Goal: Information Seeking & Learning: Find contact information

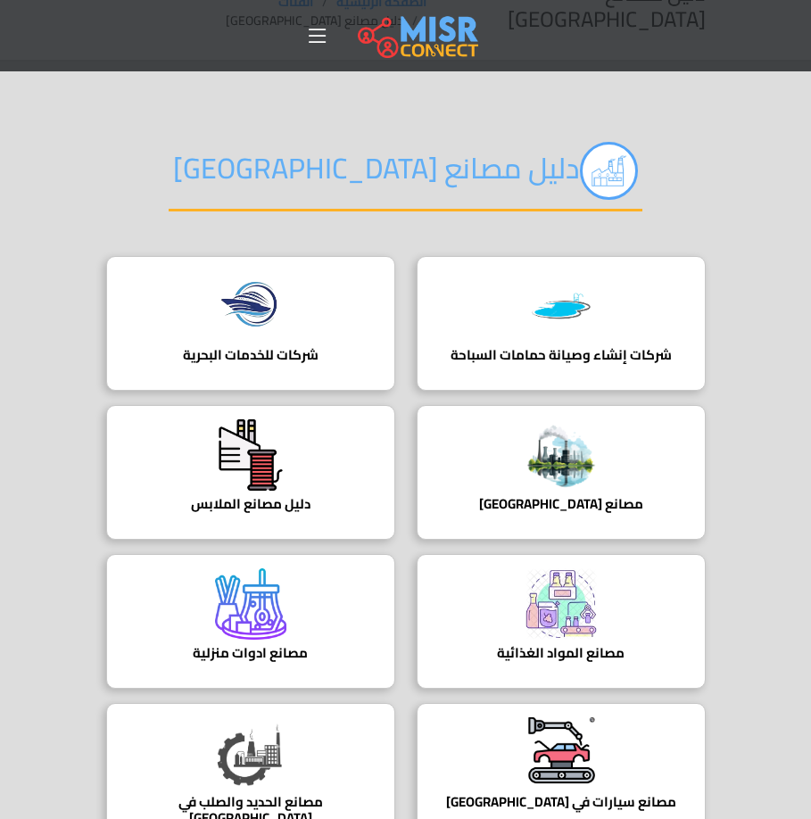
scroll to position [89, 0]
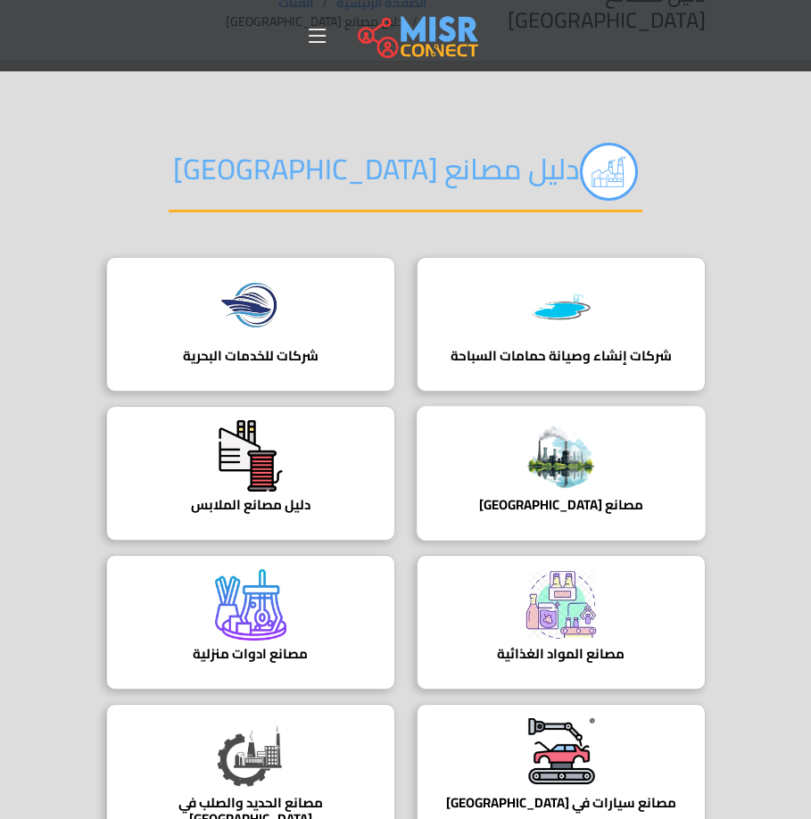
click at [581, 433] on img at bounding box center [560, 455] width 71 height 71
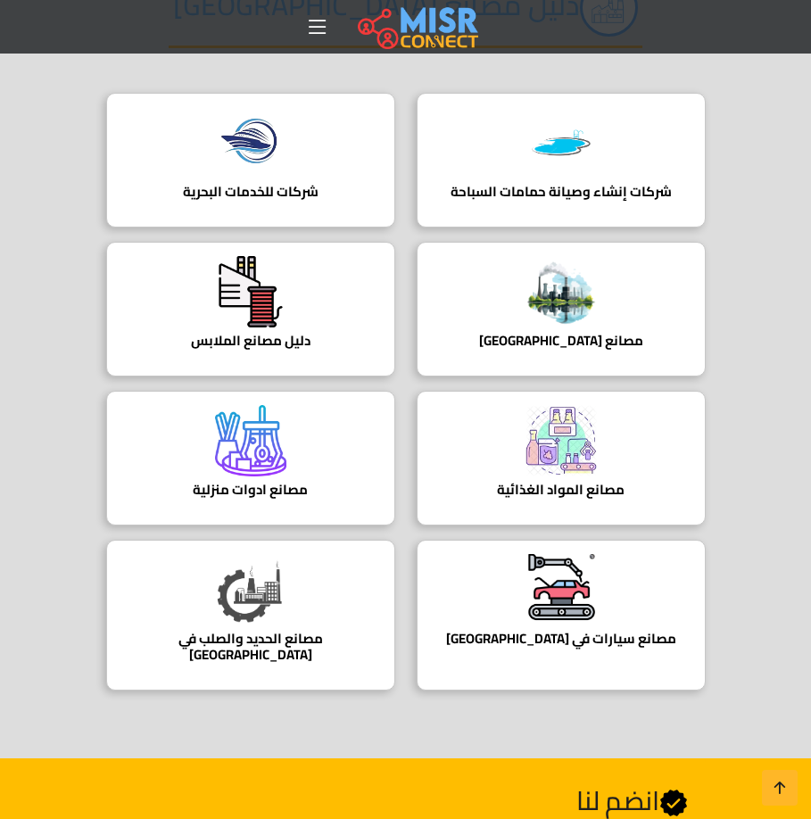
scroll to position [268, 0]
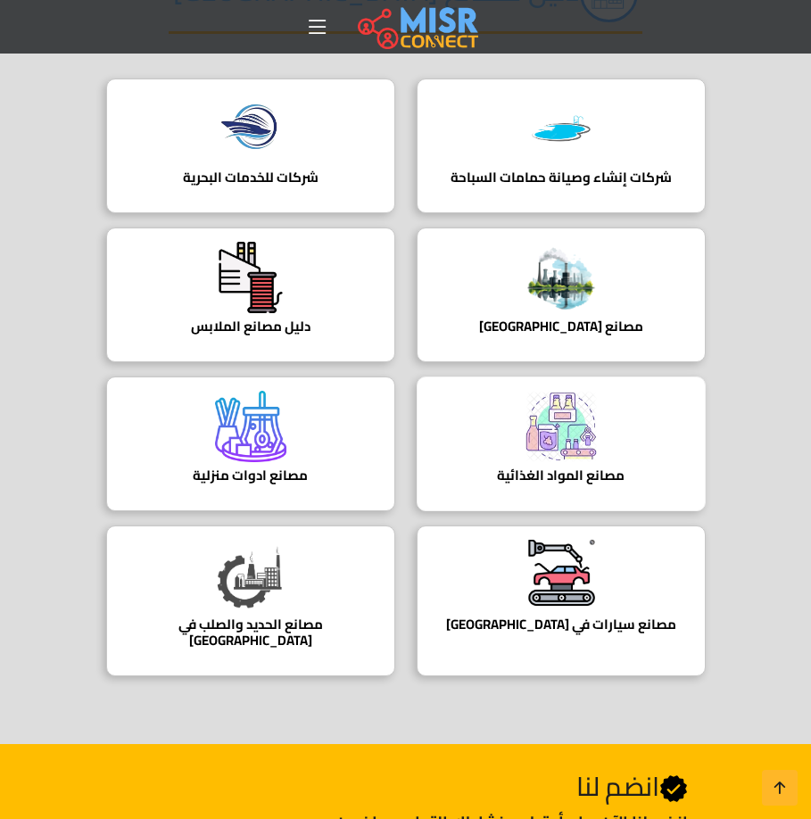
click at [551, 400] on img at bounding box center [560, 426] width 71 height 71
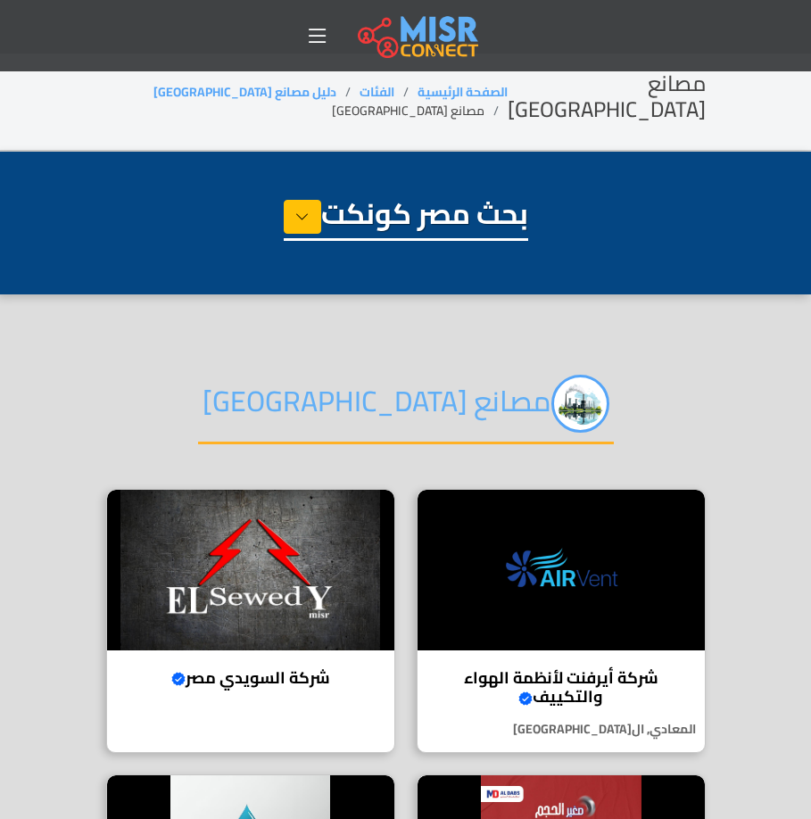
select select "**********"
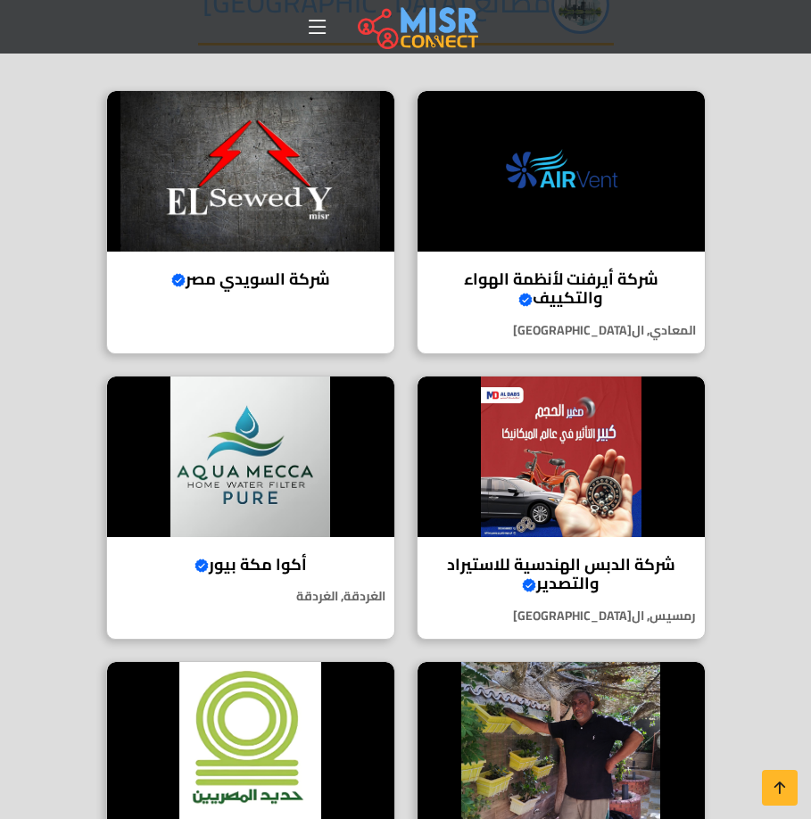
scroll to position [446, 0]
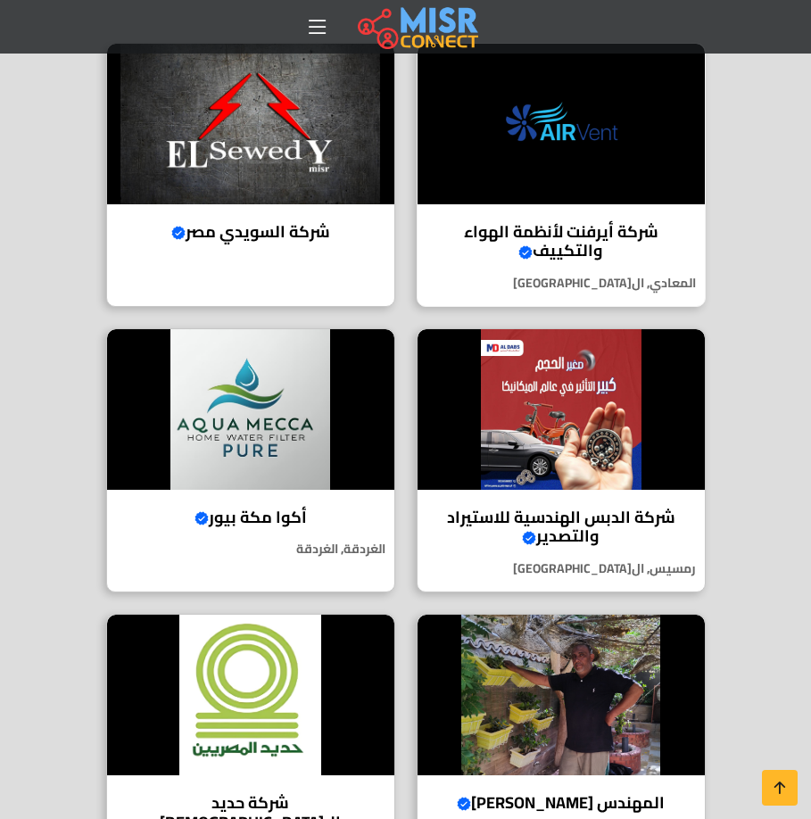
click at [566, 222] on h4 "شركة أيرفنت لأنظمة الهواء والتكييف Verified account" at bounding box center [561, 241] width 260 height 38
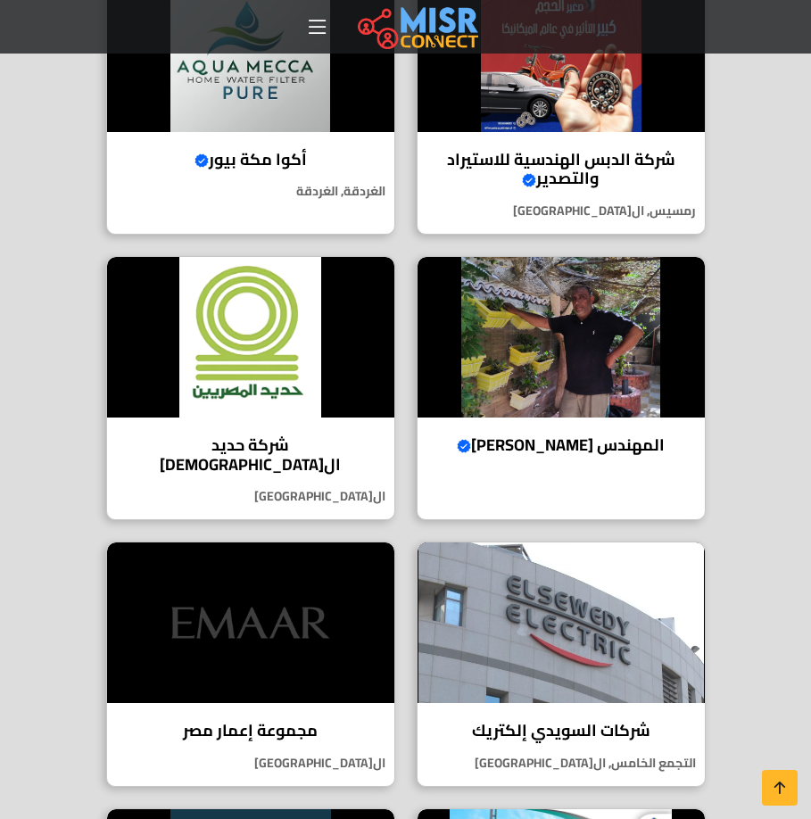
scroll to position [803, 0]
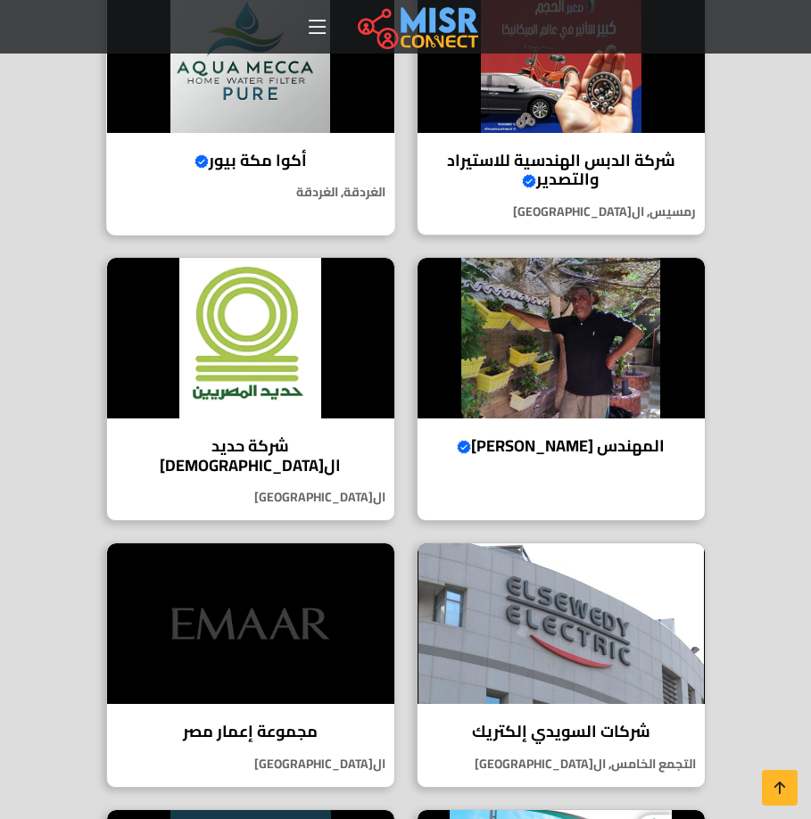
click at [243, 151] on h4 "أكوا مكة بيور Verified account" at bounding box center [250, 161] width 260 height 20
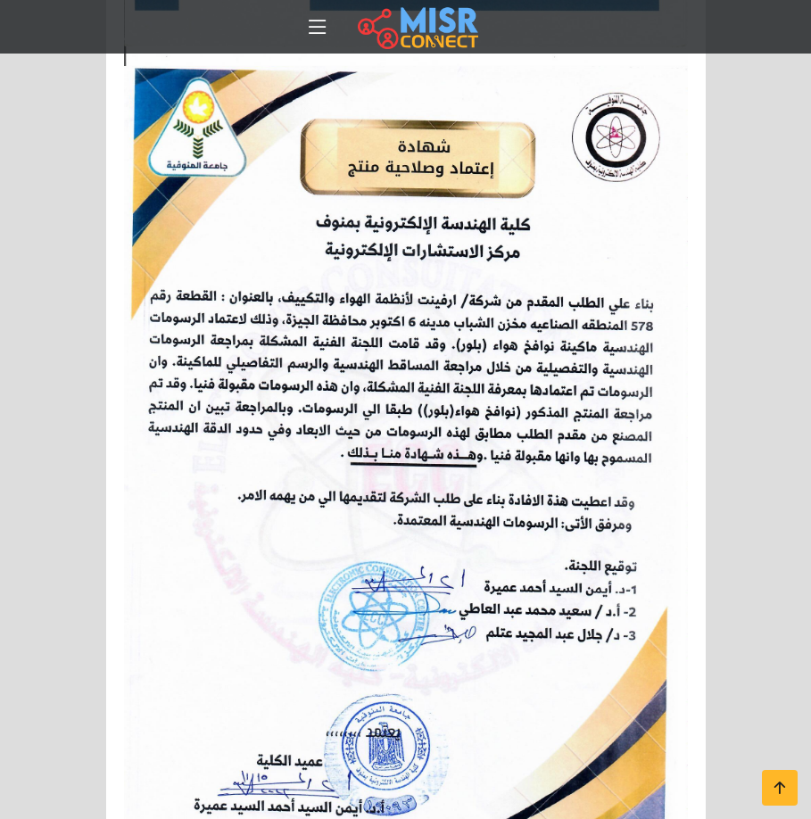
scroll to position [4548, 0]
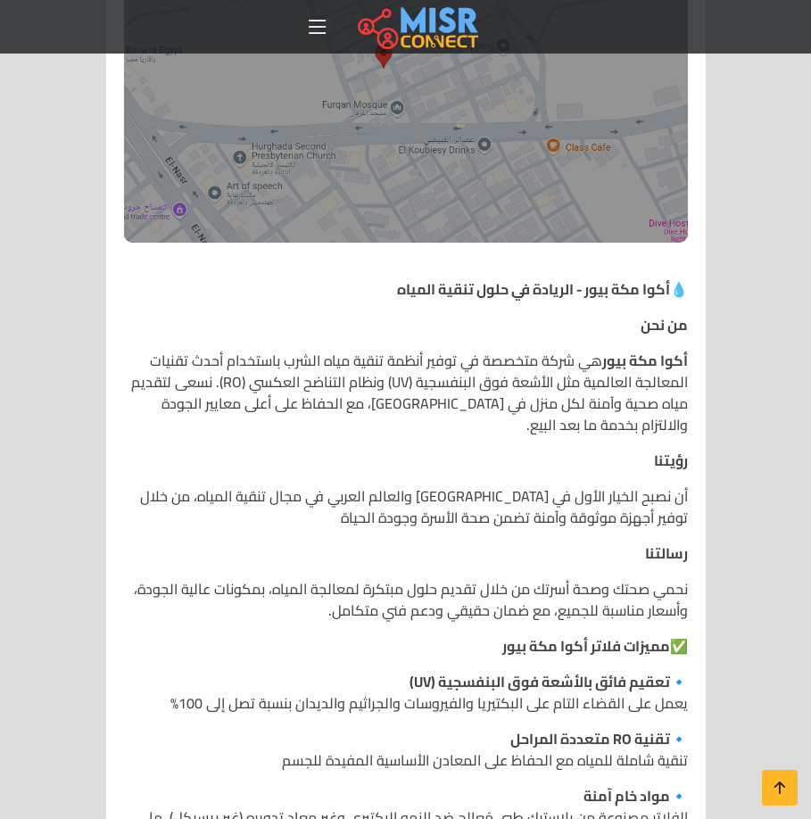
scroll to position [1605, 0]
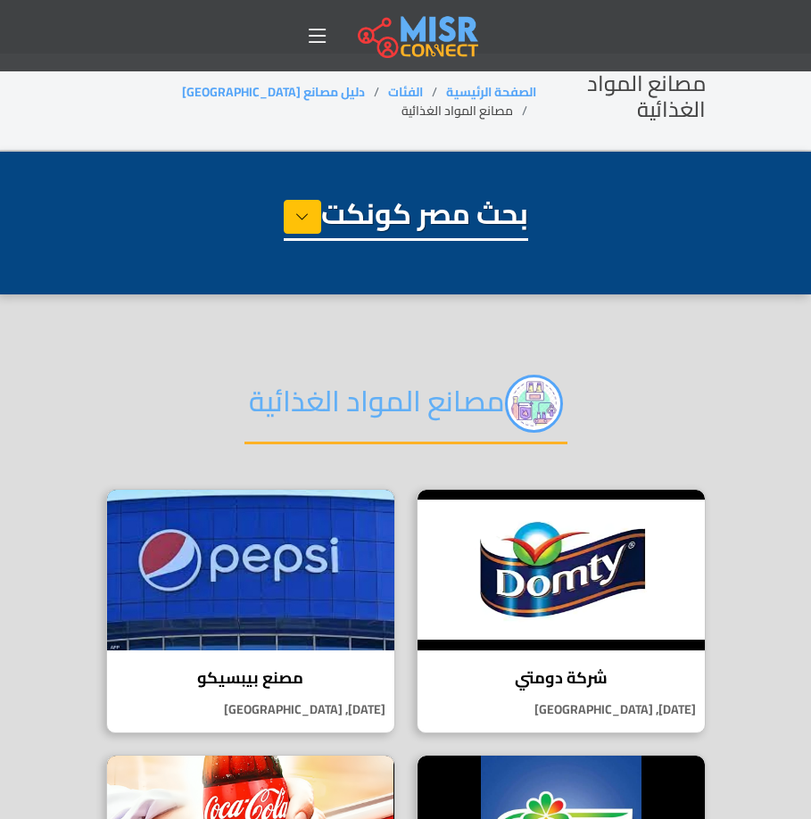
select select "**********"
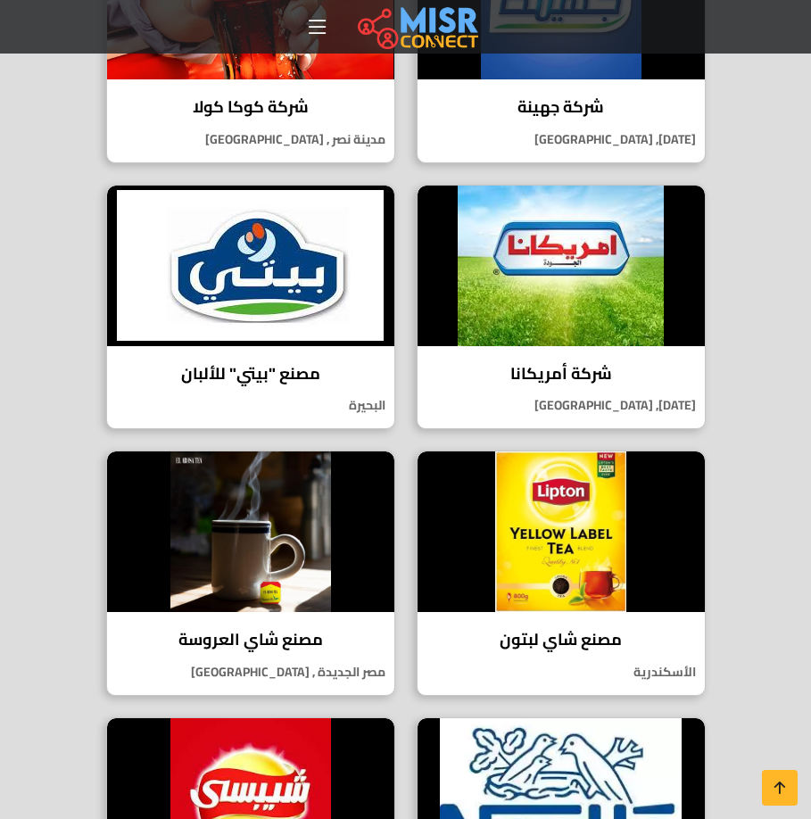
scroll to position [892, 0]
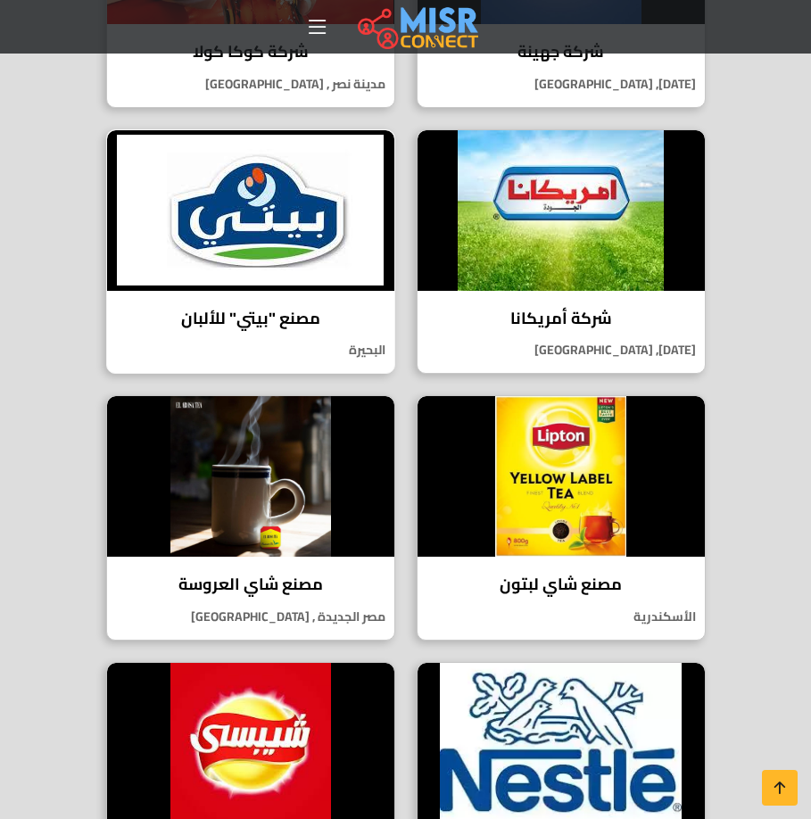
click at [277, 309] on h4 "مصنع "بيتي" للألبان" at bounding box center [250, 319] width 260 height 20
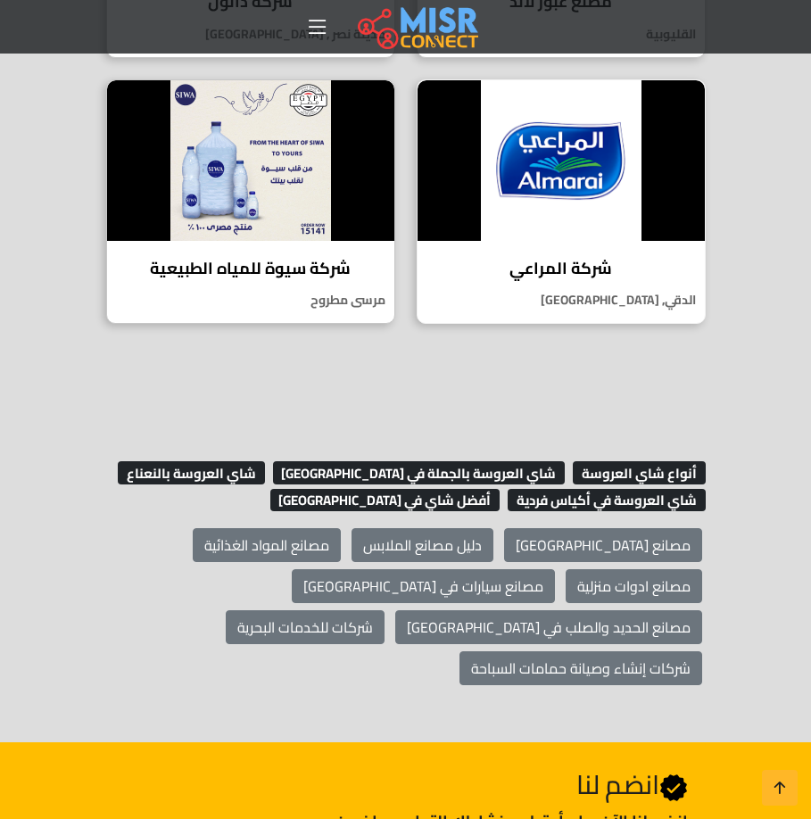
scroll to position [2318, 0]
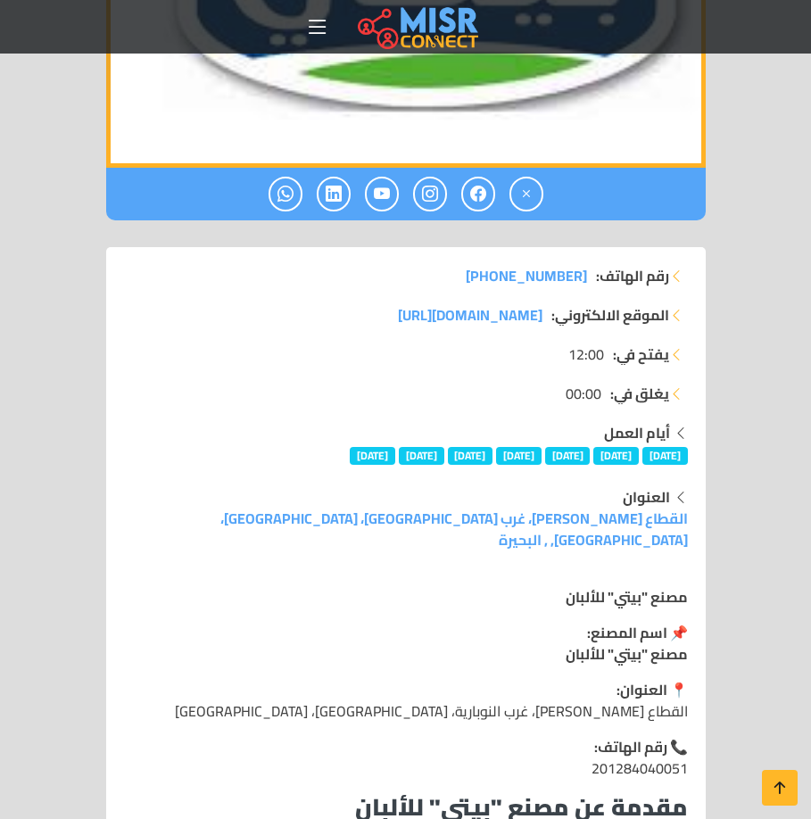
scroll to position [713, 0]
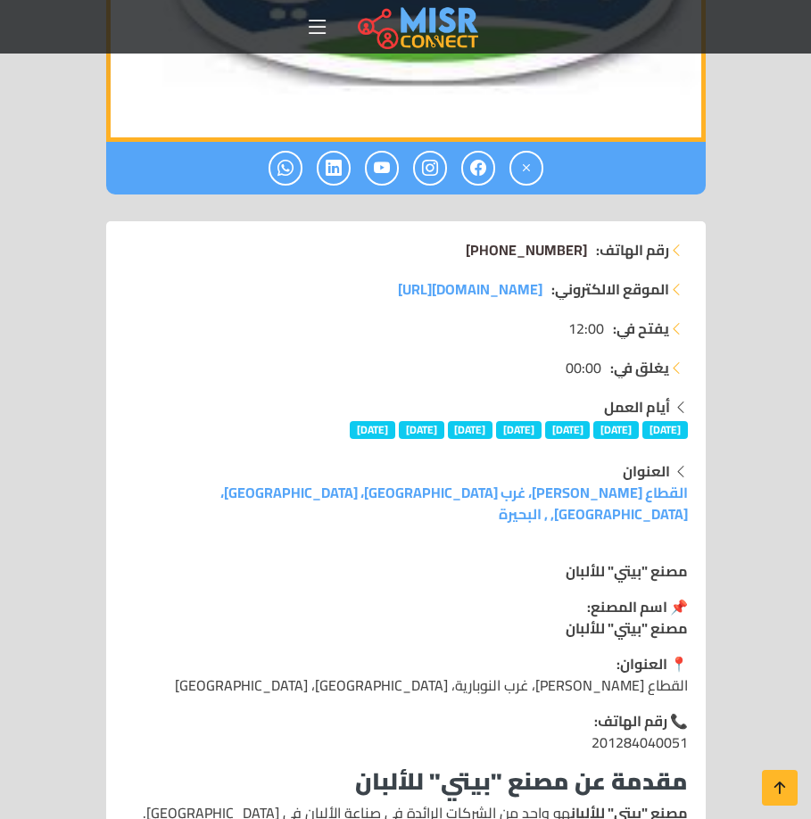
click at [546, 249] on span "+20 12 84040051" at bounding box center [525, 249] width 121 height 27
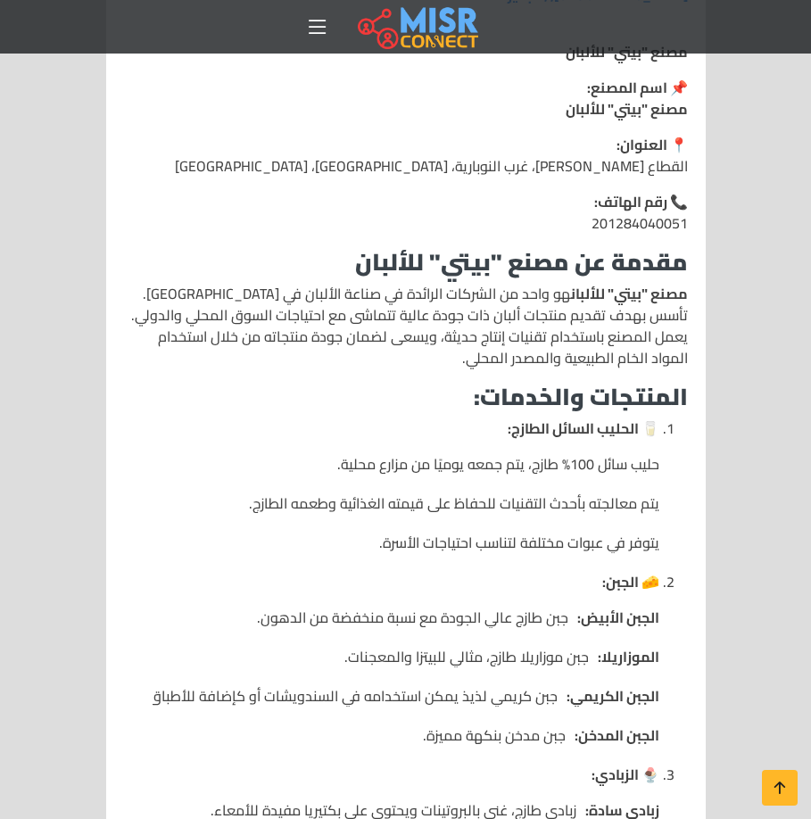
scroll to position [1338, 0]
